Goal: Task Accomplishment & Management: Complete application form

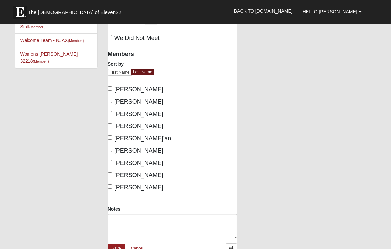
scroll to position [32, 0]
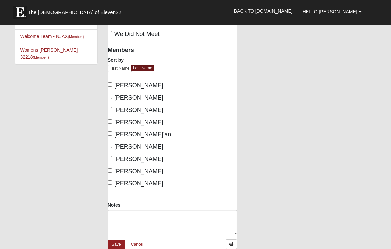
click at [112, 87] on input "Ackley, Marie" at bounding box center [110, 85] width 4 height 4
checkbox input "true"
click at [112, 111] on input "Clifton, Michele" at bounding box center [110, 109] width 4 height 4
checkbox input "true"
click at [112, 124] on input "Huber, Harold" at bounding box center [110, 121] width 4 height 4
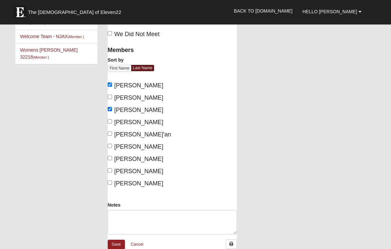
checkbox input "true"
click at [112, 136] on input "Huber, Jo'an" at bounding box center [110, 134] width 4 height 4
checkbox input "true"
click at [109, 148] on input "Jardine, Roxanne" at bounding box center [110, 146] width 4 height 4
checkbox input "true"
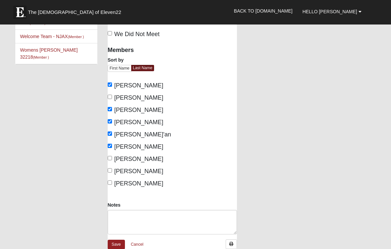
click at [112, 160] on input "Johnson, Jerry" at bounding box center [110, 158] width 4 height 4
checkbox input "true"
click at [112, 173] on input "Johnson, Suellen" at bounding box center [110, 170] width 4 height 4
checkbox input "true"
click at [112, 185] on input "Mullineaux, Jill" at bounding box center [110, 183] width 4 height 4
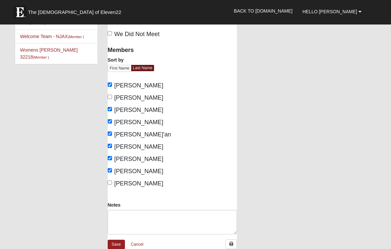
checkbox input "true"
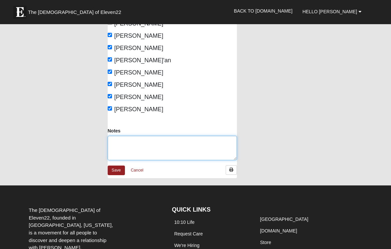
click at [112, 149] on textarea "Notes" at bounding box center [172, 148] width 129 height 25
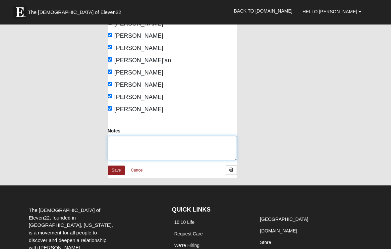
scroll to position [106, 0]
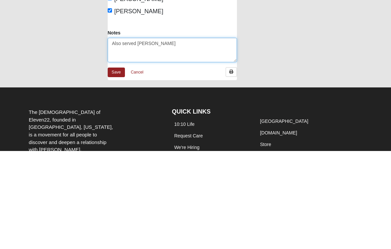
click at [175, 136] on textarea "Also served Bob Clifton" at bounding box center [172, 148] width 129 height 25
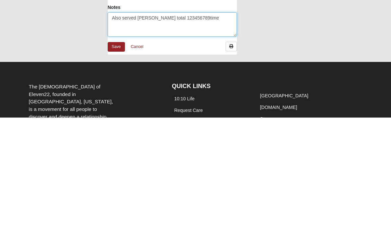
scroll to position [99, 0]
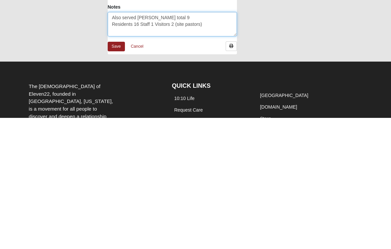
type textarea "Also served [PERSON_NAME] total 9 Residents 16 Staff 1 Visitors 2 (site pastors)"
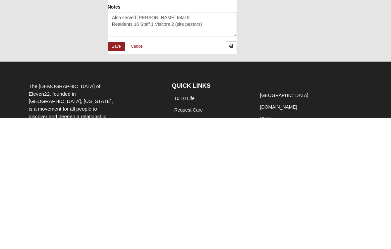
click at [116, 173] on link "Save" at bounding box center [116, 178] width 17 height 10
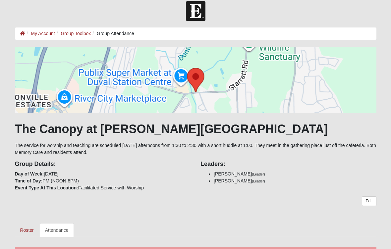
scroll to position [8, 0]
